Goal: Information Seeking & Learning: Find specific fact

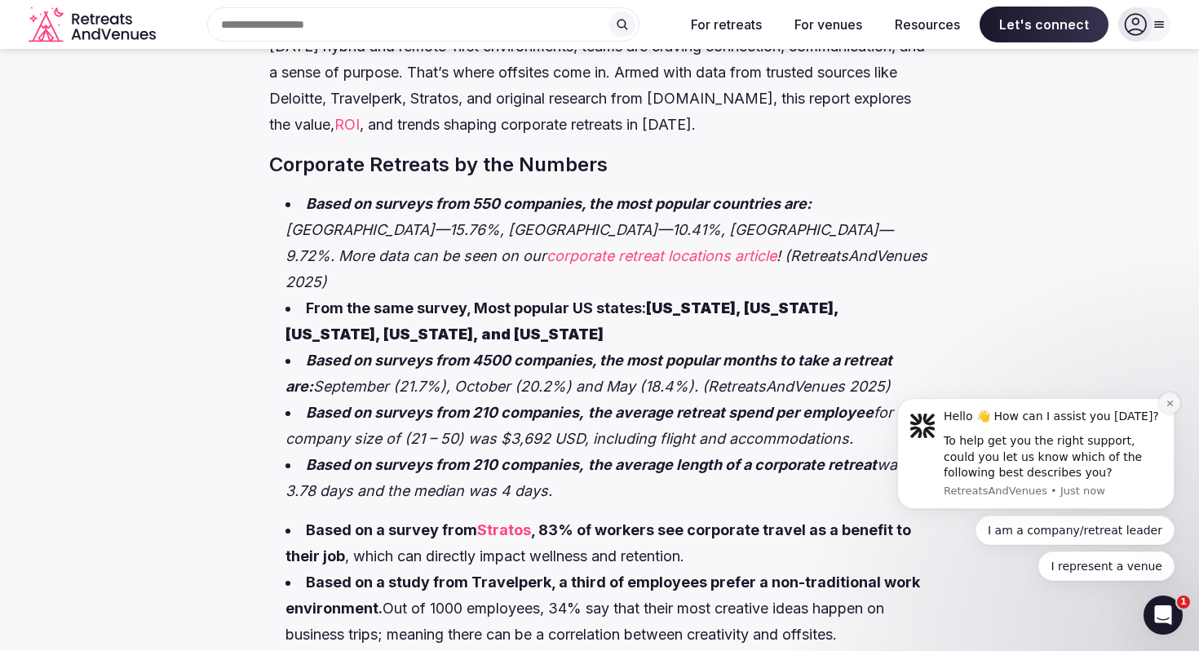
click at [1166, 404] on icon "Dismiss notification" at bounding box center [1170, 403] width 9 height 9
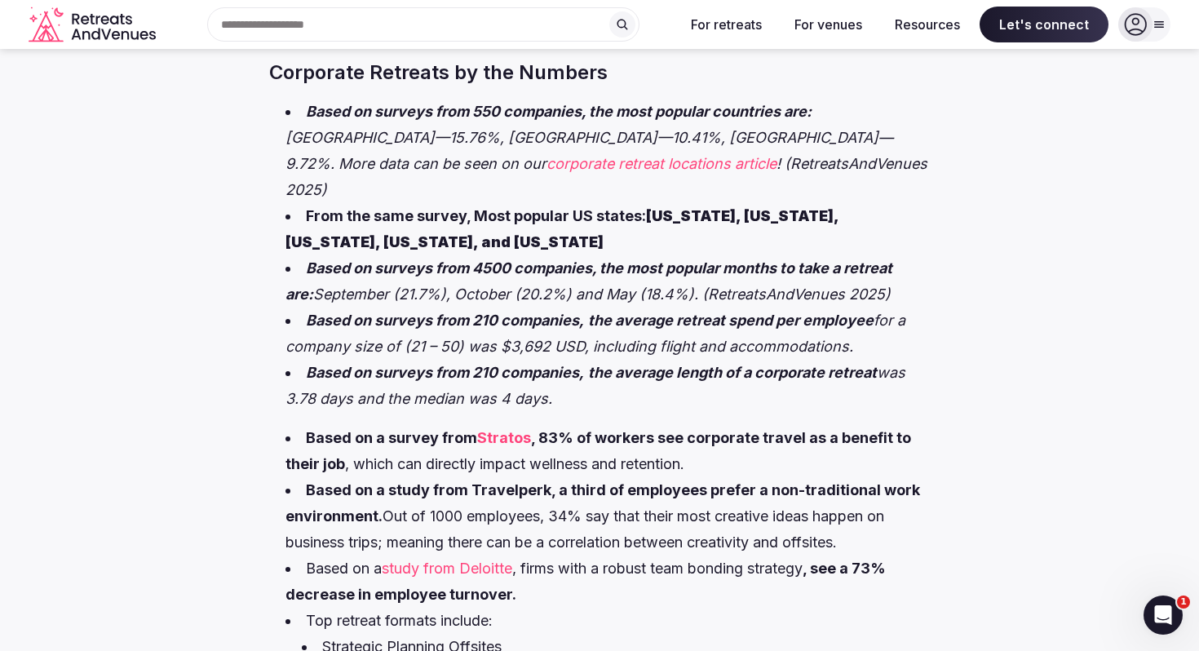
scroll to position [710, 0]
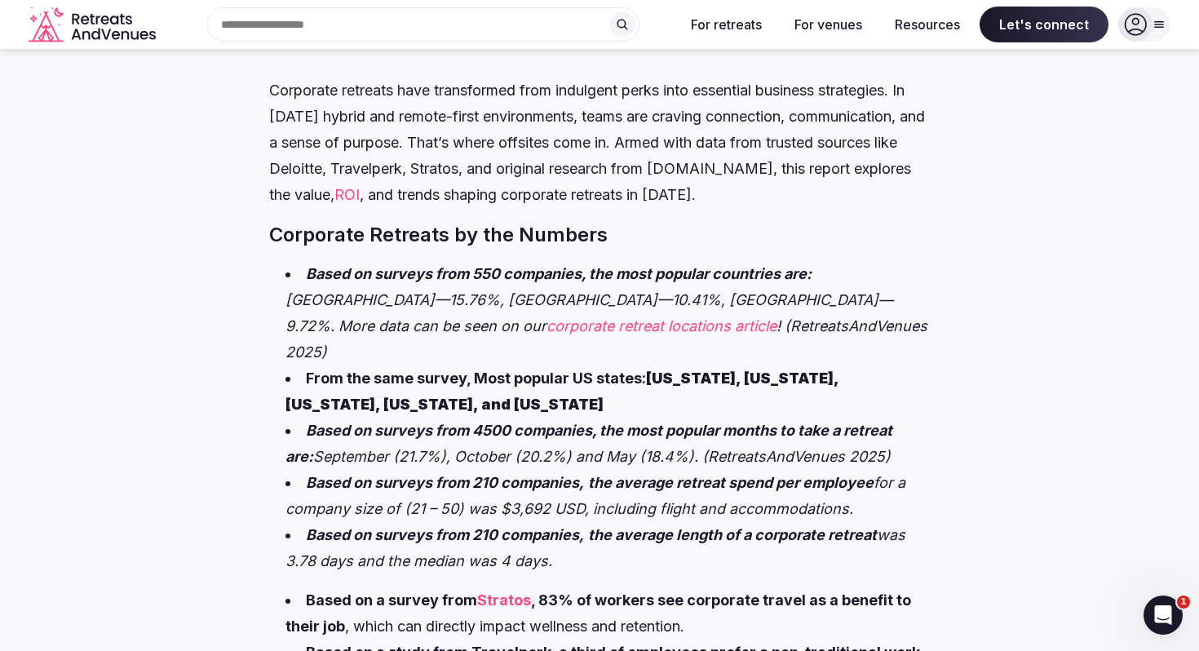
drag, startPoint x: 879, startPoint y: 438, endPoint x: 264, endPoint y: 393, distance: 615.9
copy li "Based on surveys from 4500 companies, the most popular months to take a retreat…"
drag, startPoint x: 883, startPoint y: 491, endPoint x: 392, endPoint y: 471, distance: 490.6
click at [392, 471] on li "Based on surveys from 210 companies, the average retreat spend per employee for…" at bounding box center [607, 496] width 644 height 52
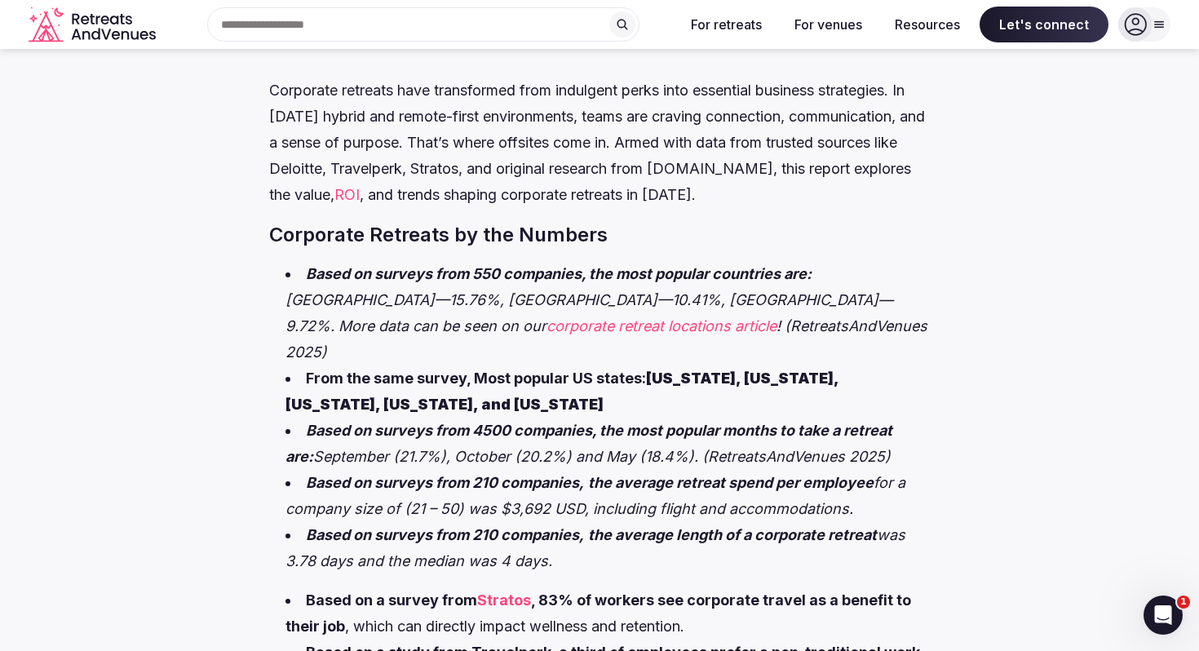
click at [392, 471] on li "Based on surveys from 210 companies, the average retreat spend per employee for…" at bounding box center [607, 496] width 644 height 52
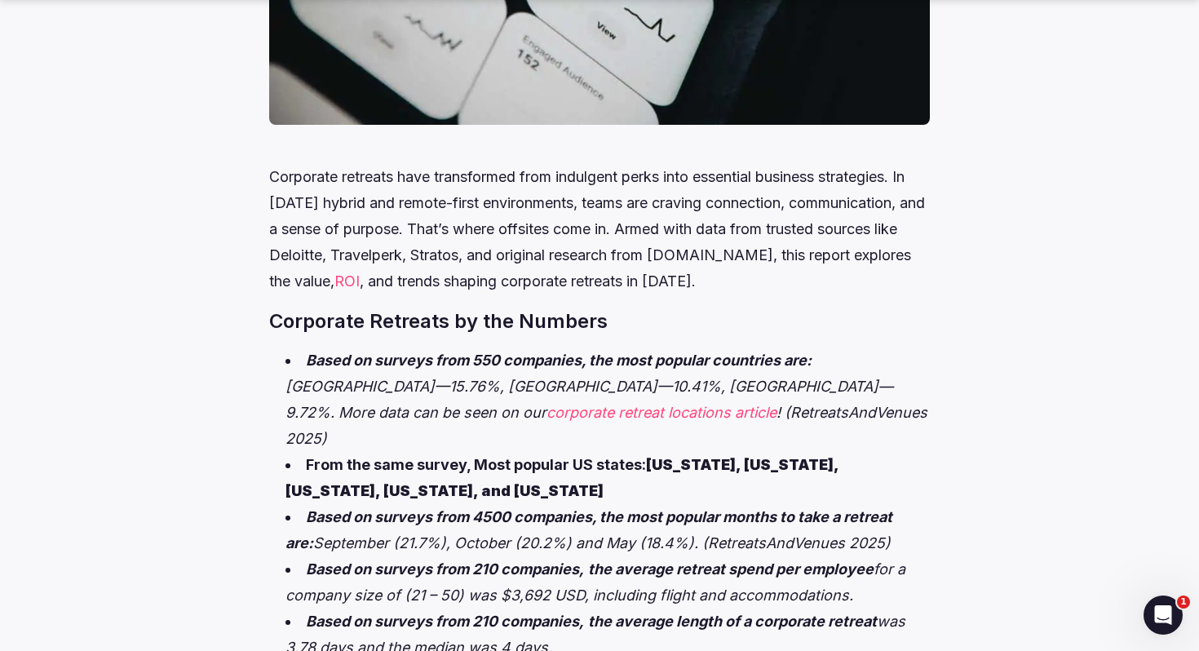
scroll to position [737, 0]
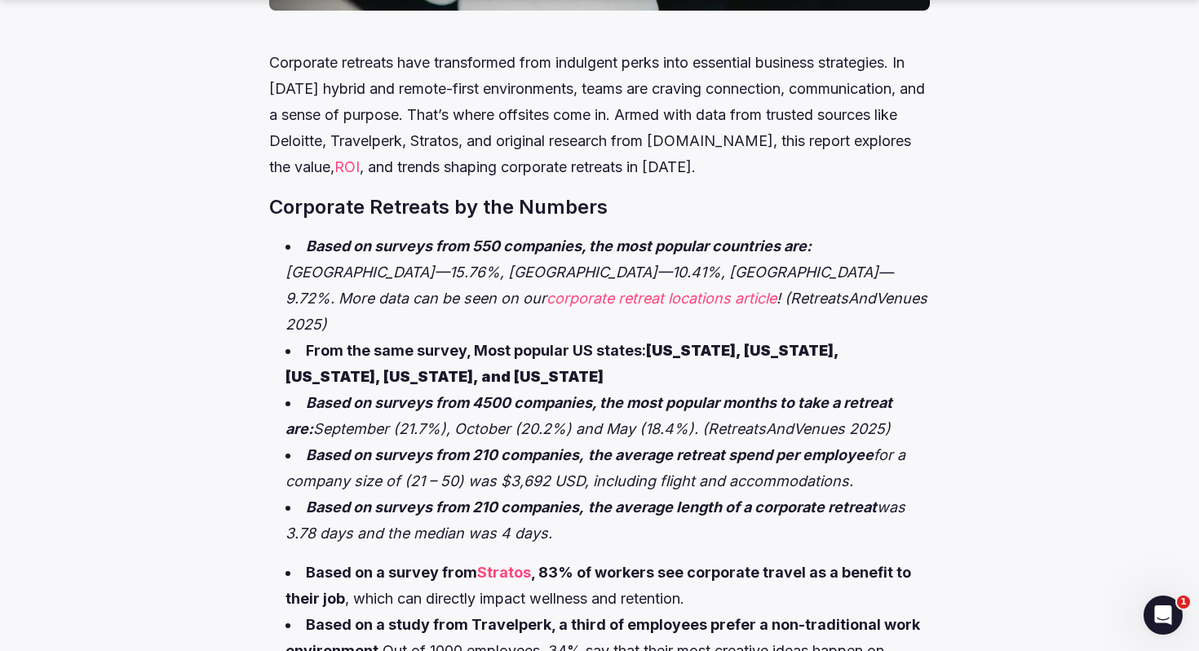
drag, startPoint x: 894, startPoint y: 396, endPoint x: 287, endPoint y: 378, distance: 607.2
click at [287, 390] on li "Based on surveys from 4500 companies, the most popular months to take a retreat…" at bounding box center [607, 416] width 644 height 52
drag, startPoint x: 888, startPoint y: 449, endPoint x: 288, endPoint y: 369, distance: 605.8
click at [288, 369] on ul "Based on surveys from 550 companies, the most popular countries are: [GEOGRAPHI…" at bounding box center [599, 389] width 660 height 313
copy ul "Based on surveys from 4500 companies, the most popular months to take a retreat…"
